Goal: Information Seeking & Learning: Learn about a topic

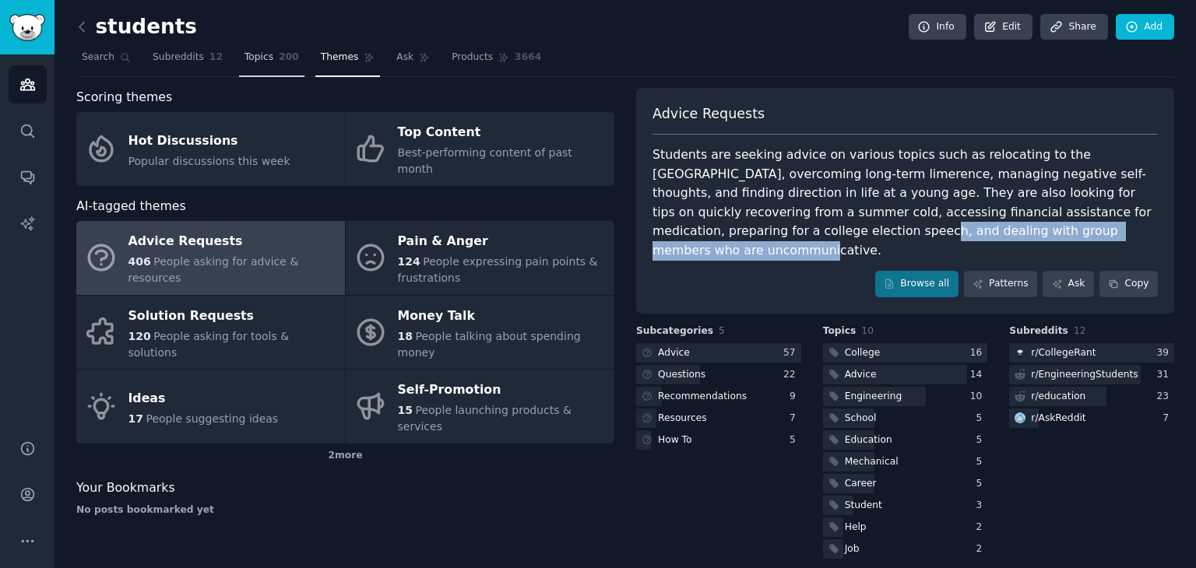
click at [253, 61] on span "Topics" at bounding box center [258, 58] width 29 height 14
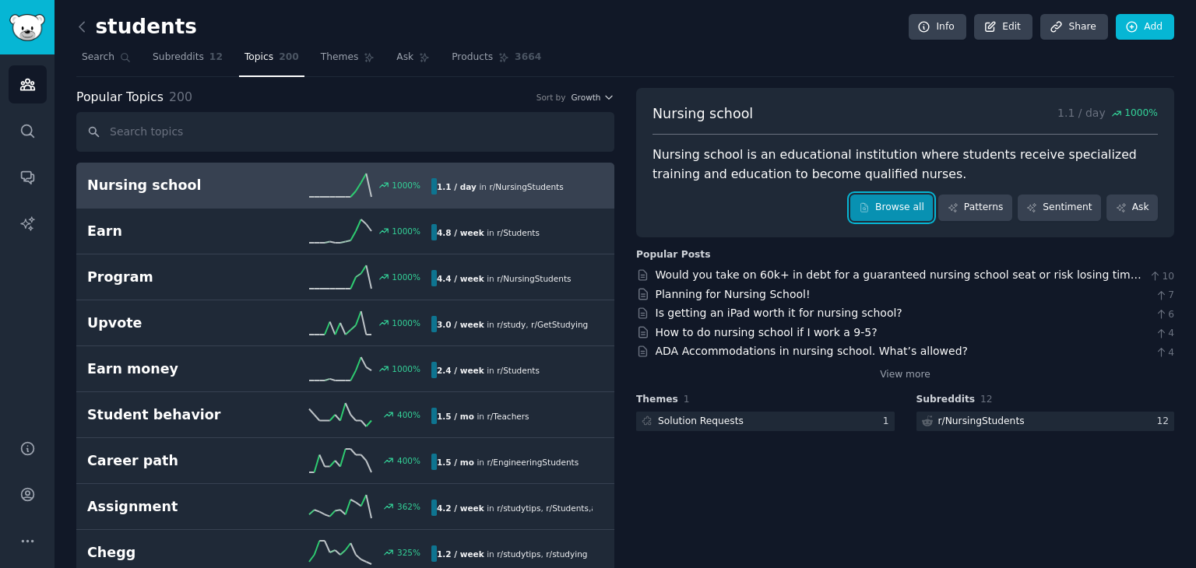
click at [891, 203] on link "Browse all" at bounding box center [891, 208] width 83 height 26
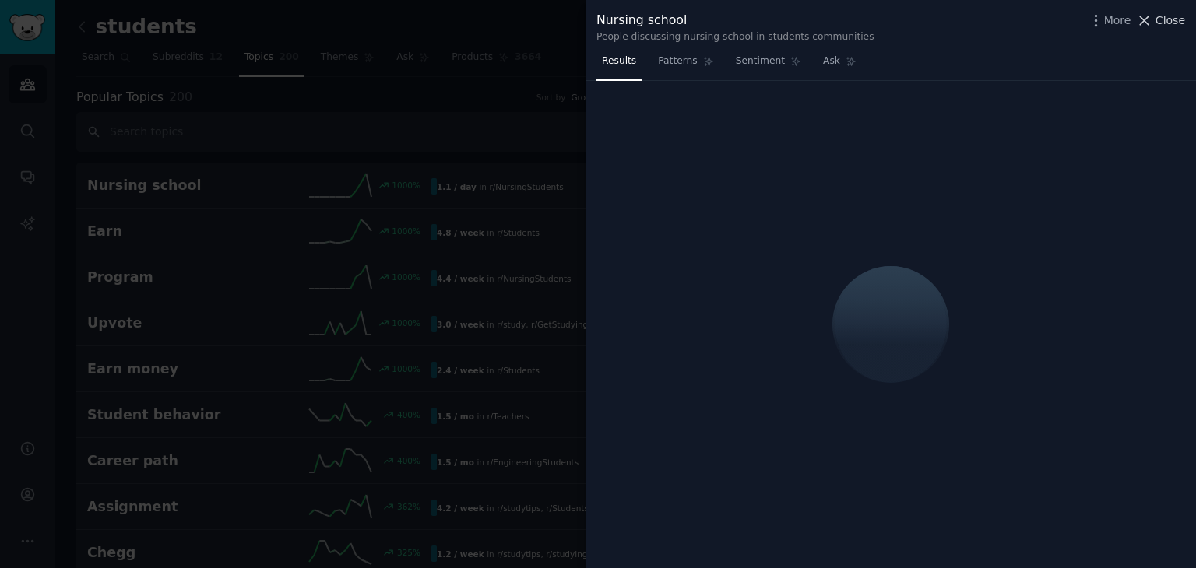
click at [1152, 15] on icon at bounding box center [1144, 20] width 16 height 16
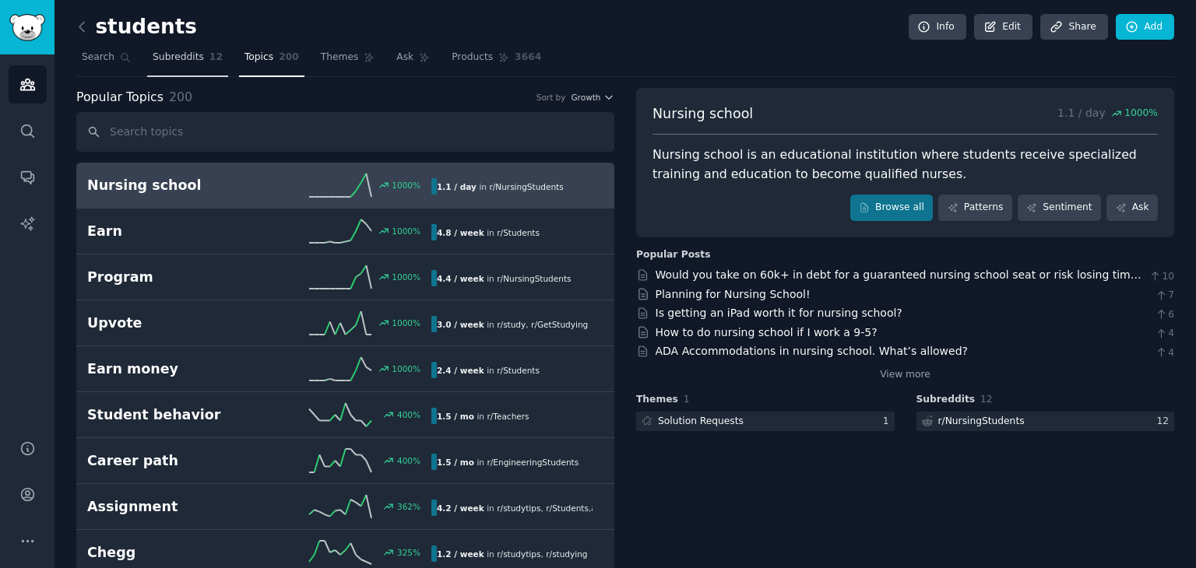
click at [174, 63] on span "Subreddits" at bounding box center [178, 58] width 51 height 14
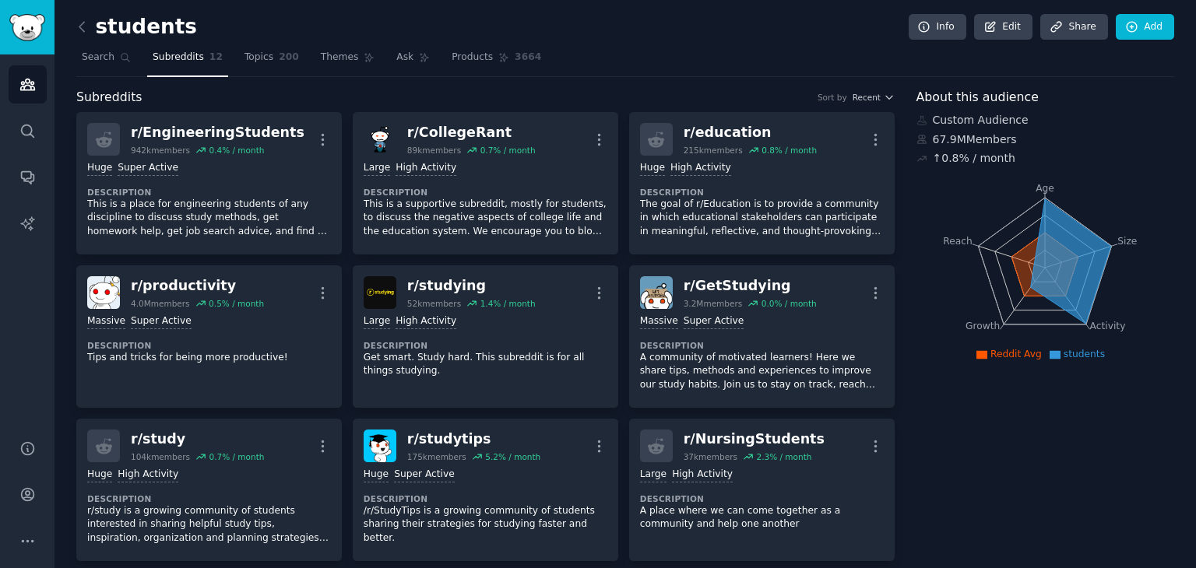
click at [118, 36] on h2 "students" at bounding box center [136, 27] width 121 height 25
click at [95, 54] on span "Search" at bounding box center [98, 58] width 33 height 14
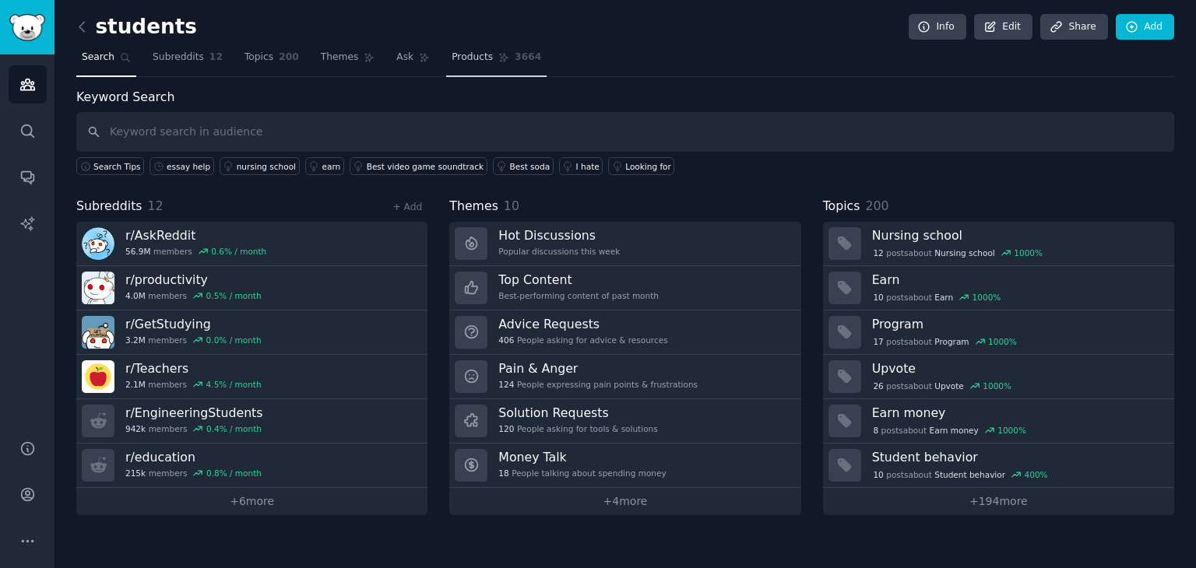
click at [470, 62] on link "Products 3664" at bounding box center [496, 61] width 100 height 32
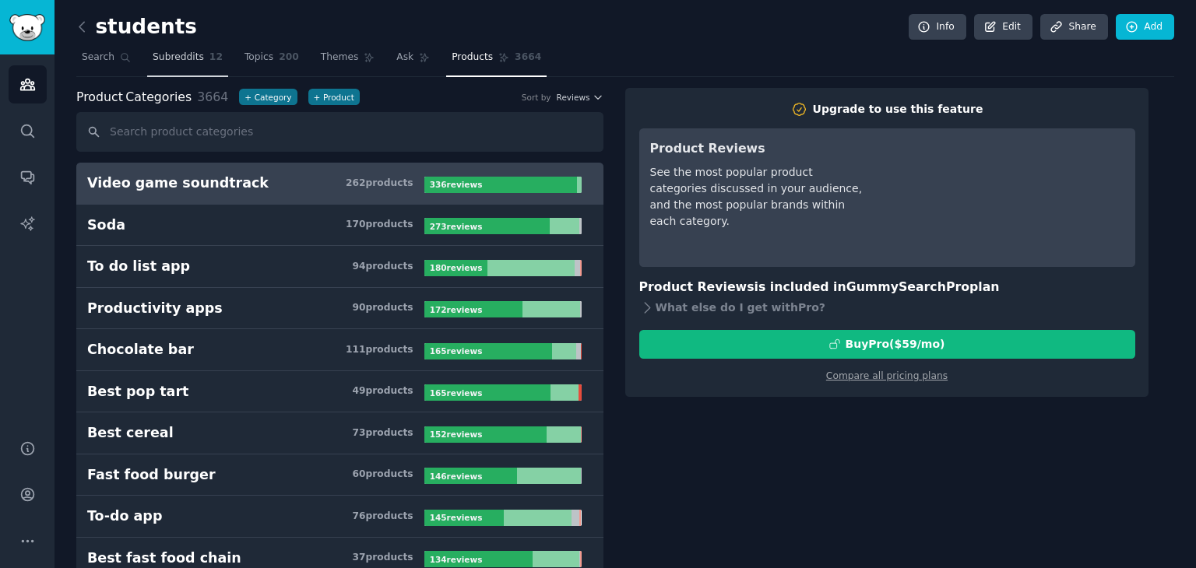
click at [170, 58] on span "Subreddits" at bounding box center [178, 58] width 51 height 14
